Goal: Check status: Check status

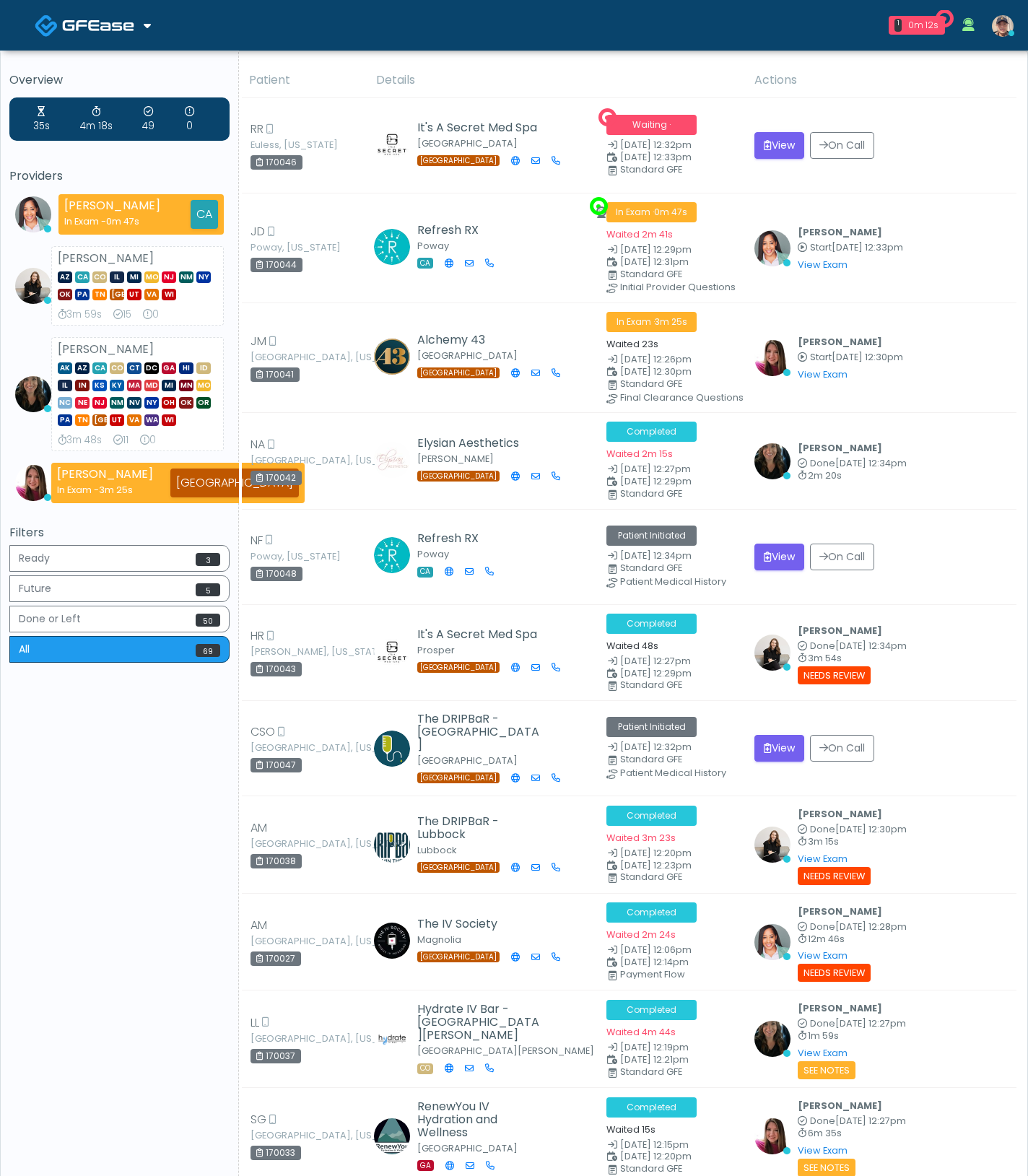
click at [290, 164] on div "170046" at bounding box center [276, 162] width 52 height 14
click at [279, 262] on div "170044" at bounding box center [276, 264] width 52 height 14
copy div "170044"
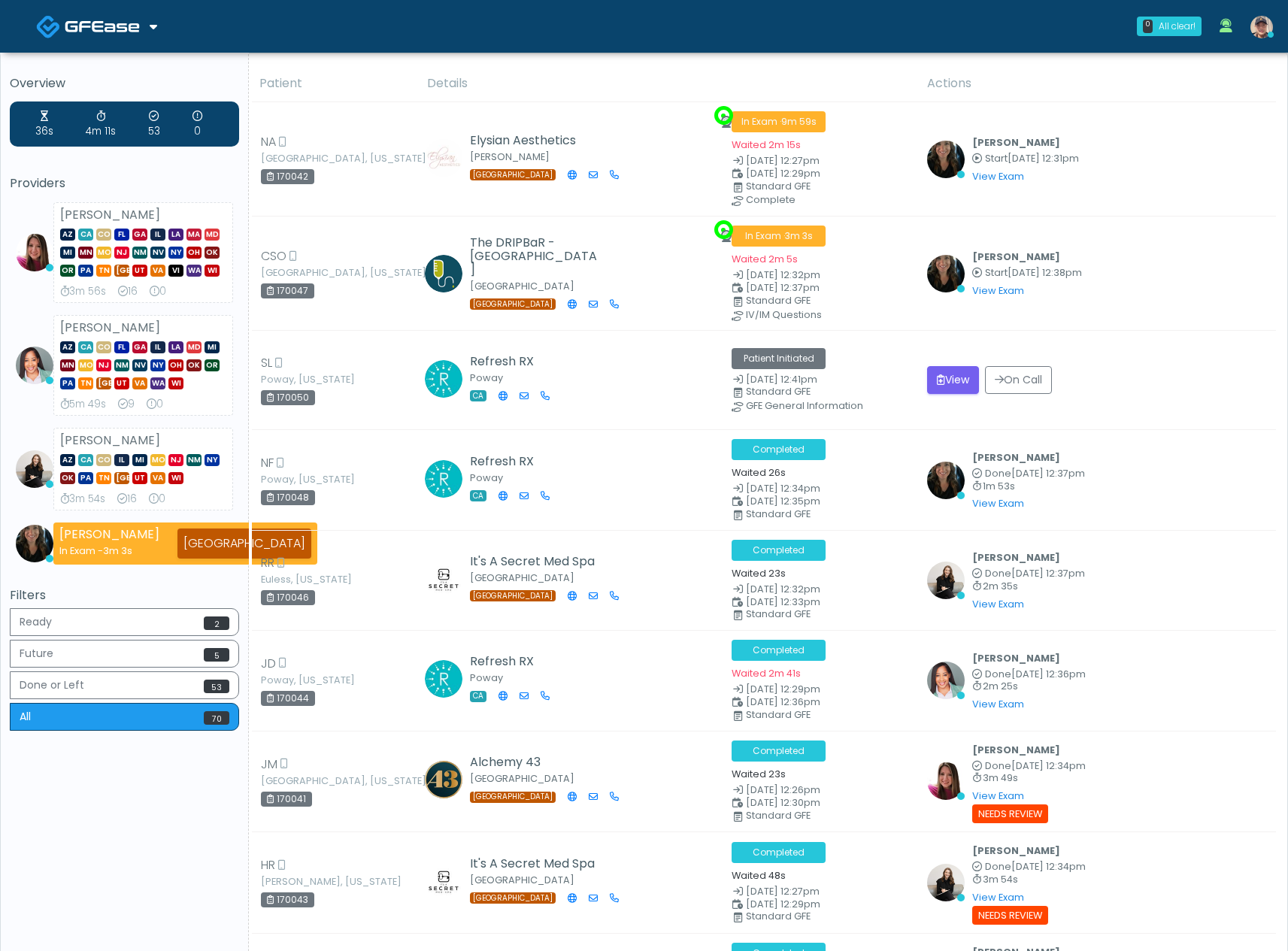
click at [1260, 29] on img at bounding box center [1261, 27] width 23 height 23
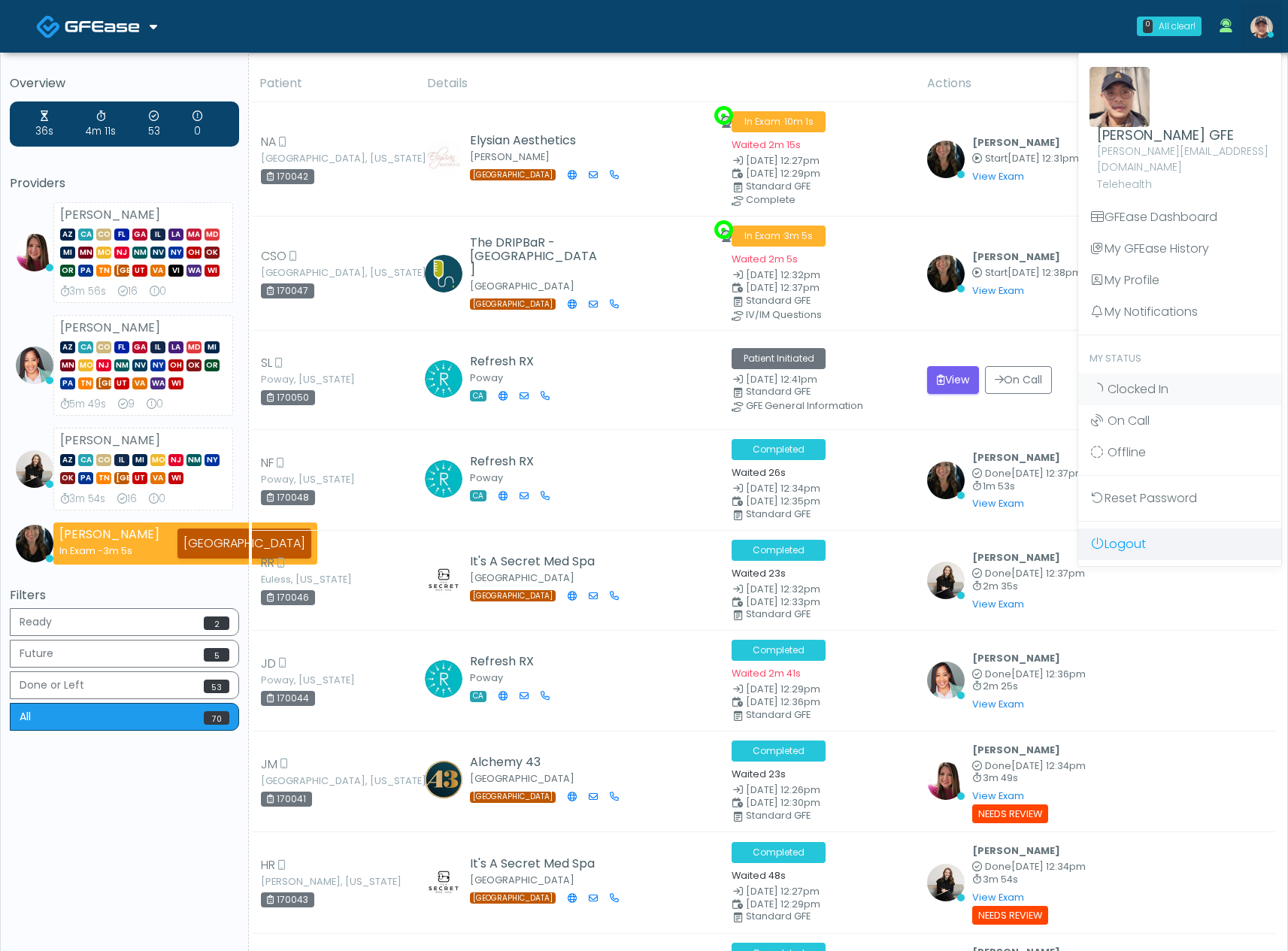
click at [1127, 530] on link "Logout" at bounding box center [1180, 544] width 203 height 31
